Goal: Information Seeking & Learning: Compare options

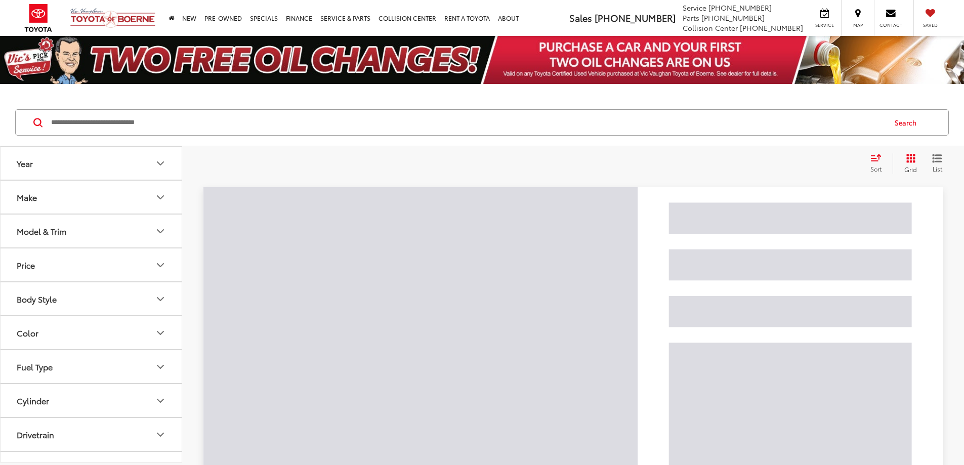
click at [190, 122] on input "Search by Make, Model, or Keyword" at bounding box center [467, 122] width 835 height 24
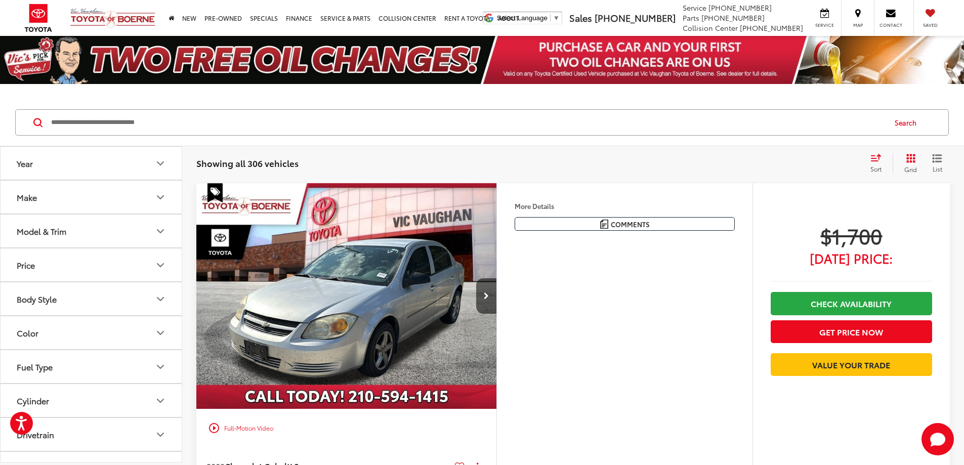
click at [96, 194] on button "Make" at bounding box center [92, 197] width 182 height 33
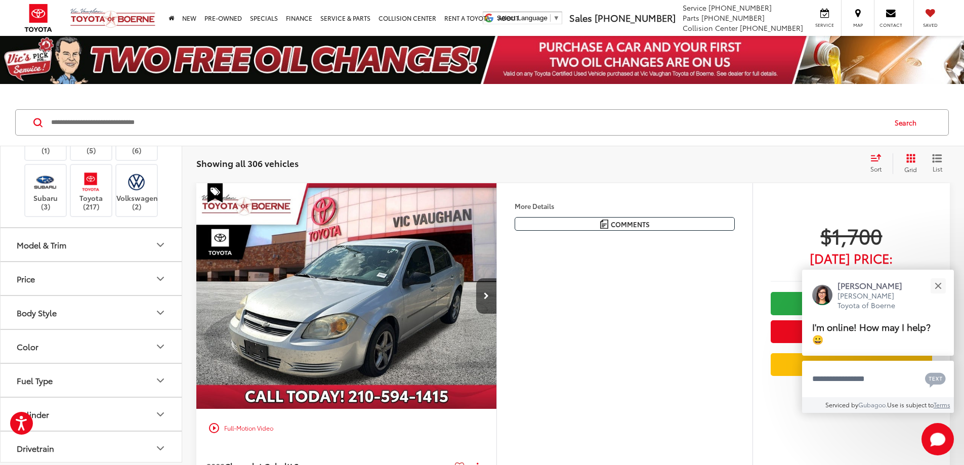
scroll to position [253, 0]
click at [94, 192] on img at bounding box center [91, 180] width 28 height 24
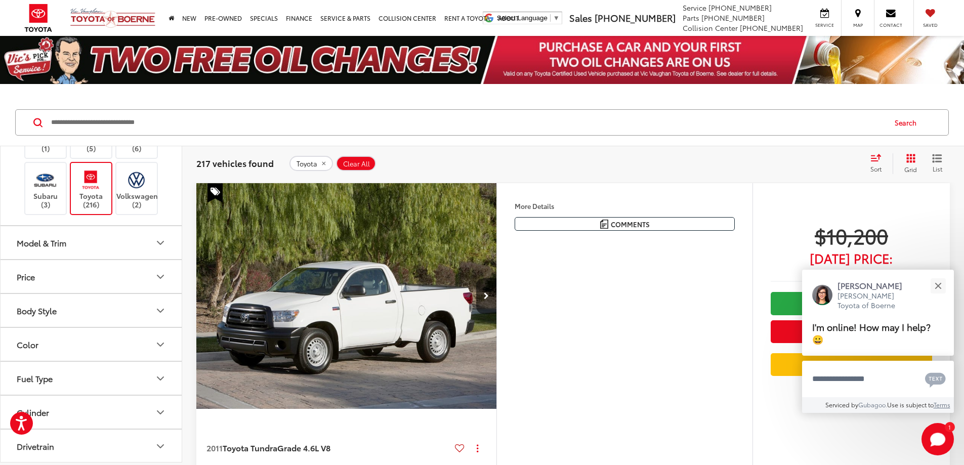
click at [114, 123] on input "Search by Make, Model, or Keyword" at bounding box center [467, 122] width 835 height 24
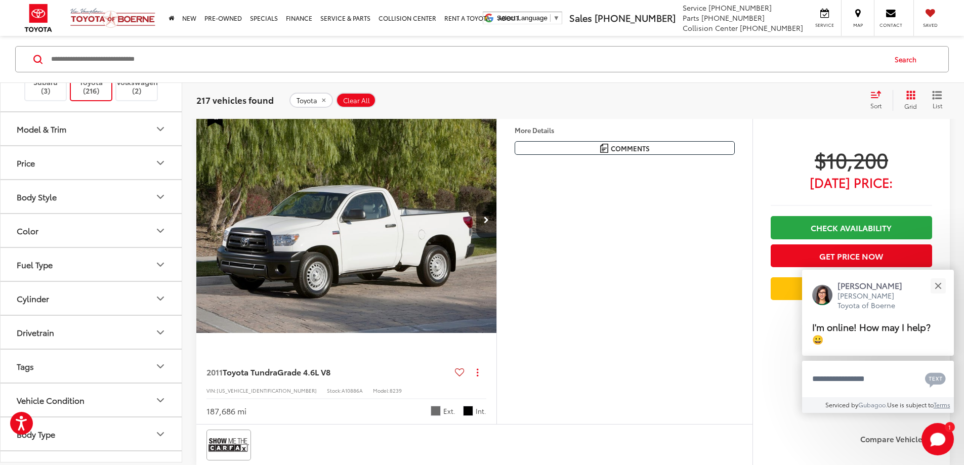
scroll to position [101, 0]
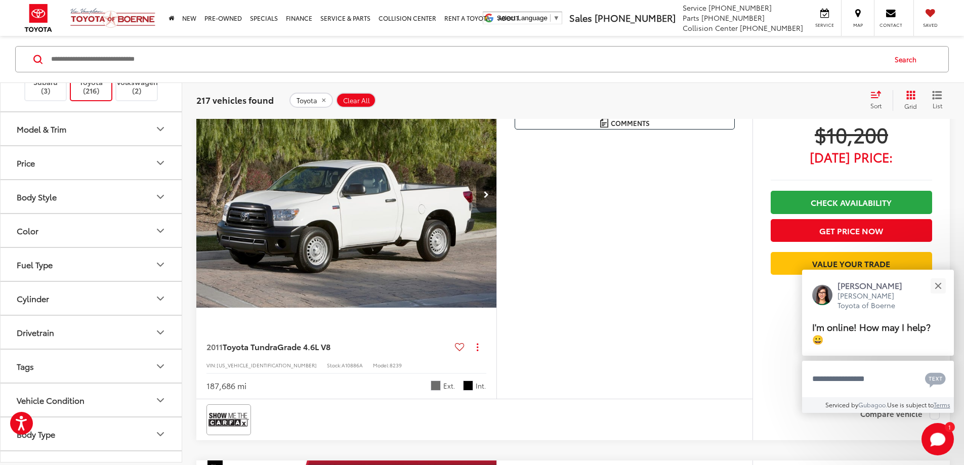
click at [114, 145] on button "Model & Trim" at bounding box center [92, 128] width 182 height 33
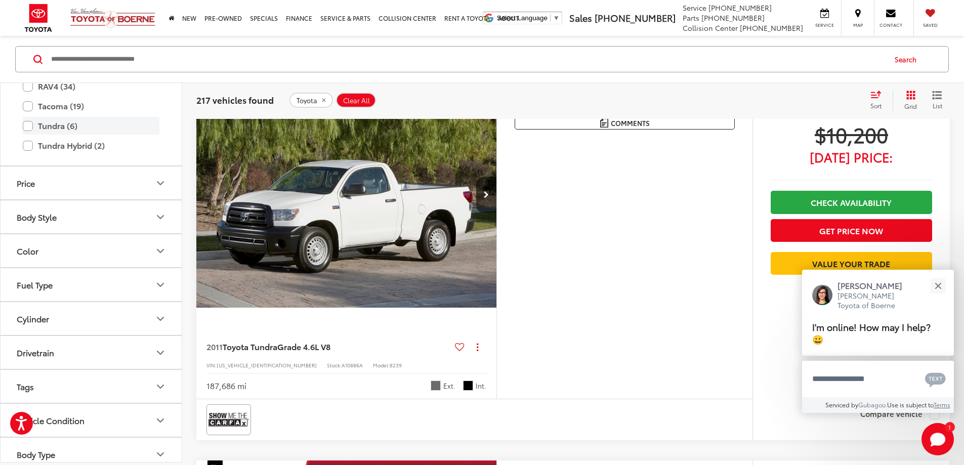
scroll to position [658, 0]
click at [27, 15] on label "Highlander (9)" at bounding box center [91, 6] width 137 height 18
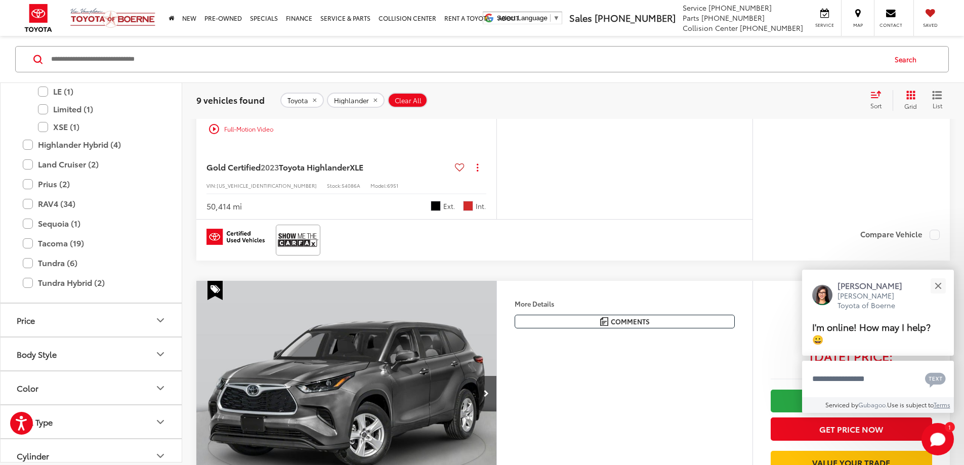
scroll to position [1885, 0]
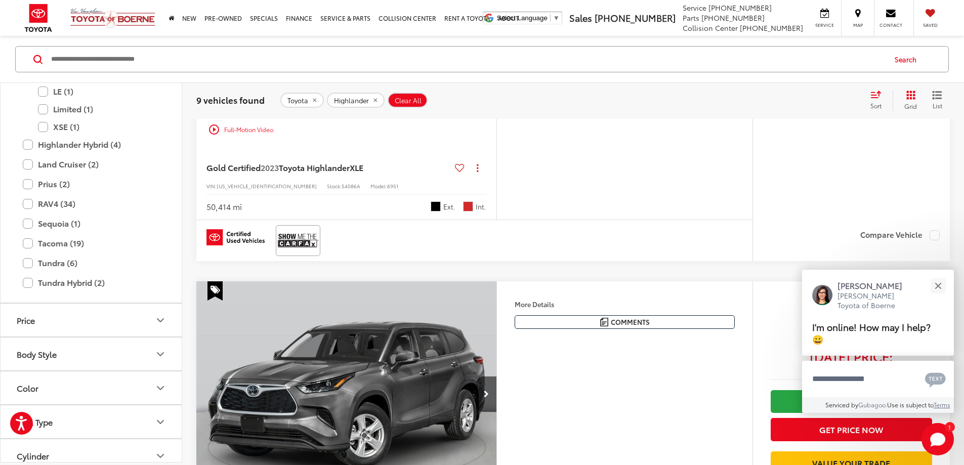
scroll to position [0, 1151]
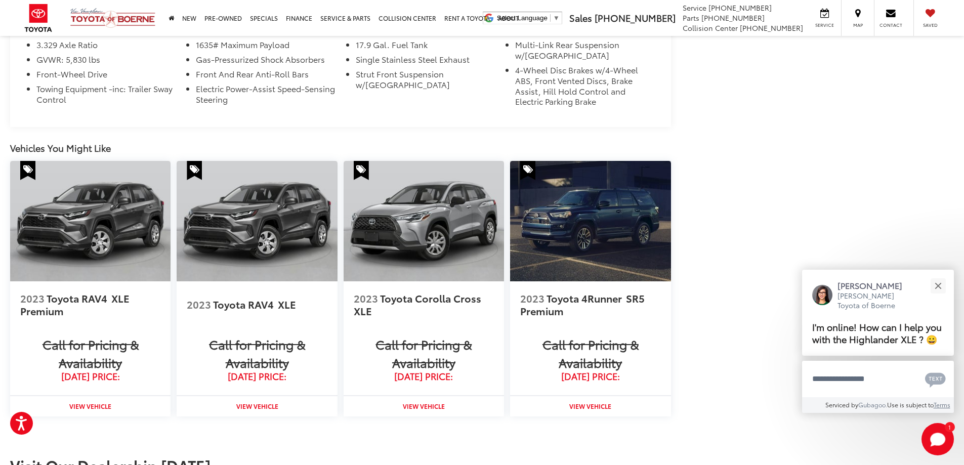
scroll to position [982, 0]
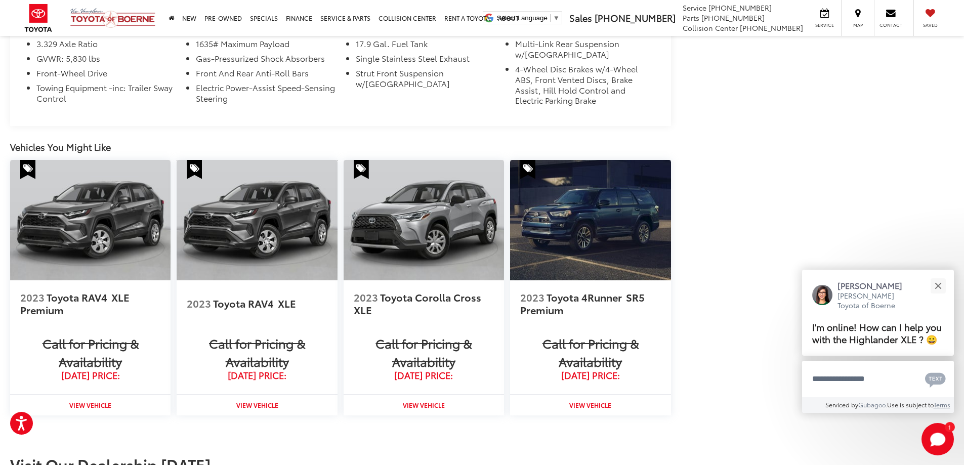
click at [262, 228] on img at bounding box center [257, 220] width 160 height 120
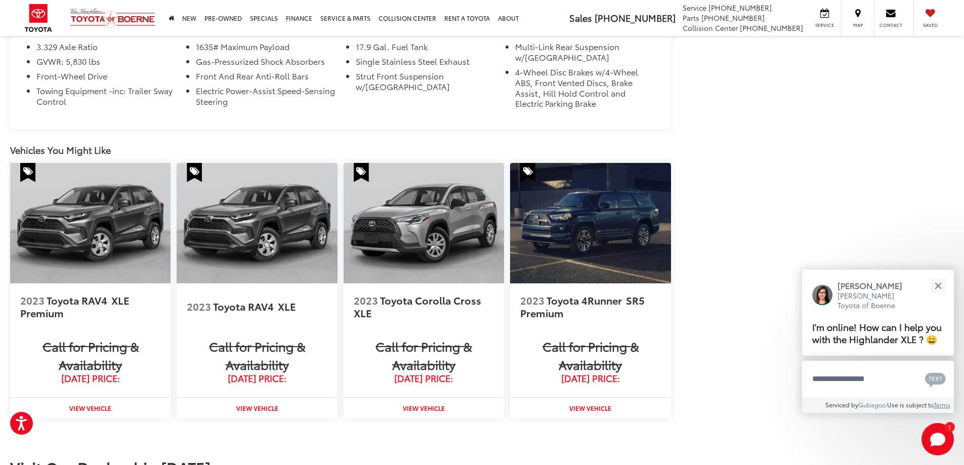
click at [103, 206] on img at bounding box center [90, 223] width 160 height 120
